Goal: Communication & Community: Share content

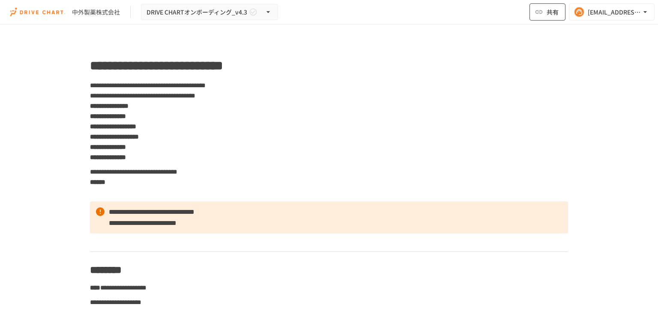
click at [541, 11] on icon "button" at bounding box center [538, 11] width 7 height 3
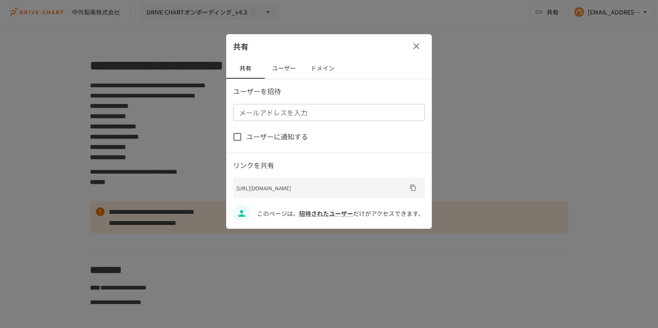
click at [277, 68] on button "ユーザー" at bounding box center [284, 68] width 39 height 21
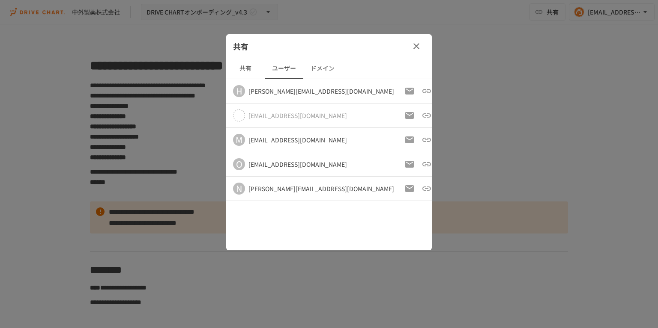
click at [241, 66] on button "共有" at bounding box center [245, 68] width 39 height 21
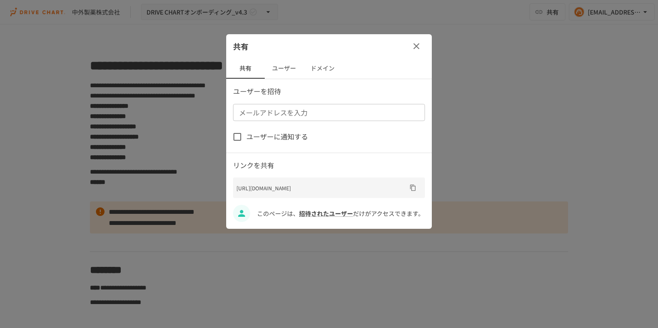
click at [277, 114] on input "メールアドレスを入力" at bounding box center [327, 113] width 185 height 12
paste input "**********"
type input "**********"
click at [276, 135] on span "ユーザーに通知する" at bounding box center [277, 136] width 62 height 11
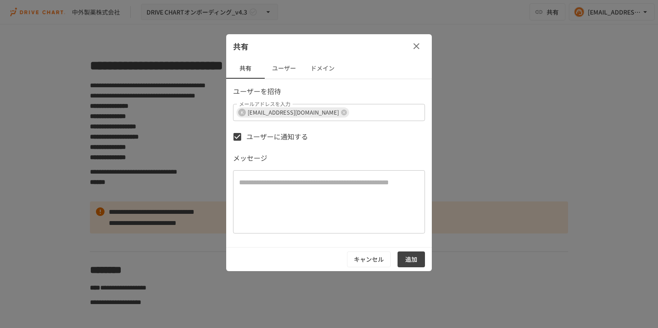
click at [416, 261] on button "追加" at bounding box center [410, 260] width 27 height 16
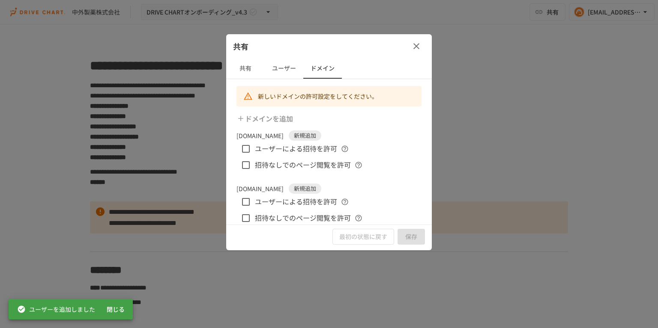
scroll to position [9, 0]
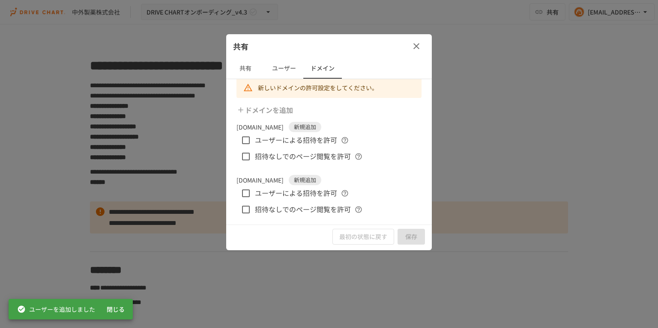
click at [299, 141] on span "ユーザーによる招待を許可" at bounding box center [296, 140] width 82 height 11
click at [297, 157] on span "招待なしでのページ閲覧を許可" at bounding box center [303, 156] width 96 height 11
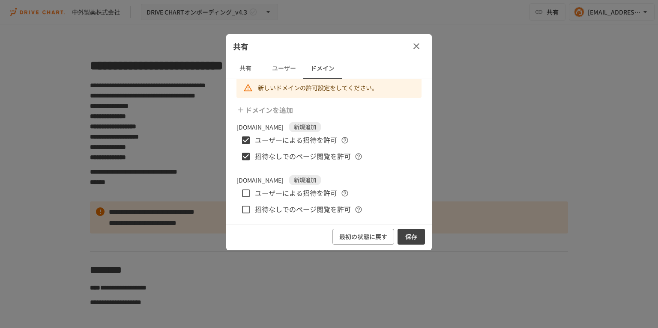
click at [409, 235] on button "保存" at bounding box center [410, 237] width 27 height 16
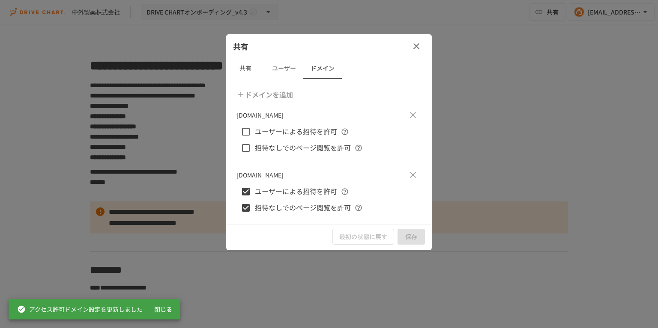
scroll to position [0, 0]
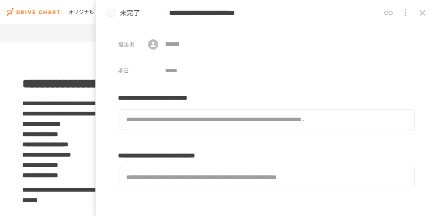
drag, startPoint x: 31, startPoint y: 69, endPoint x: 62, endPoint y: 30, distance: 50.0
click at [255, 15] on button "close drawer" at bounding box center [422, 12] width 17 height 17
